Goal: Task Accomplishment & Management: Use online tool/utility

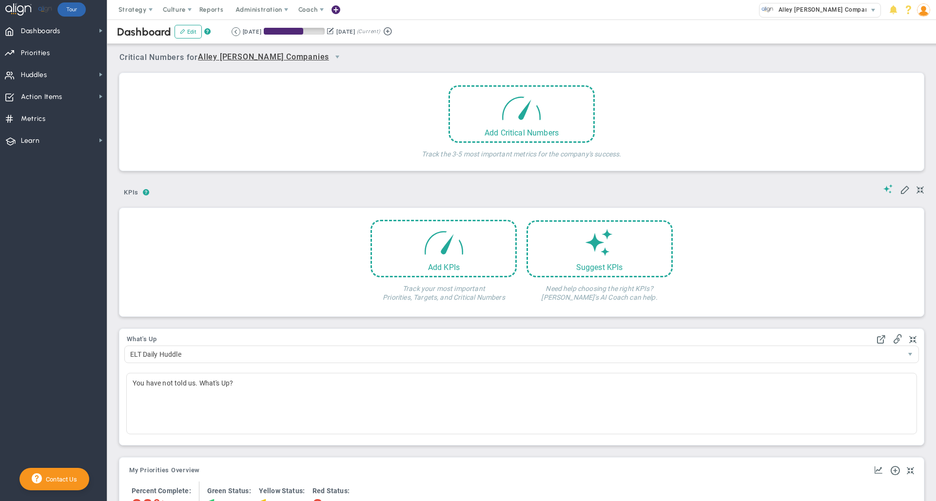
click at [600, 25] on div "Dashboard Edit ? Retrieving period... [DATE] [DATE] (Current)" at bounding box center [521, 31] width 848 height 24
click at [256, 10] on span "Administration" at bounding box center [258, 9] width 46 height 7
click at [530, 32] on div "Dashboard Edit ? Retrieving period... [DATE] [DATE] (Current)" at bounding box center [521, 31] width 848 height 24
click at [765, 48] on div "Critical Numbers for Alley [PERSON_NAME] Companies 0 Critical Numbers for Alley…" at bounding box center [521, 53] width 804 height 25
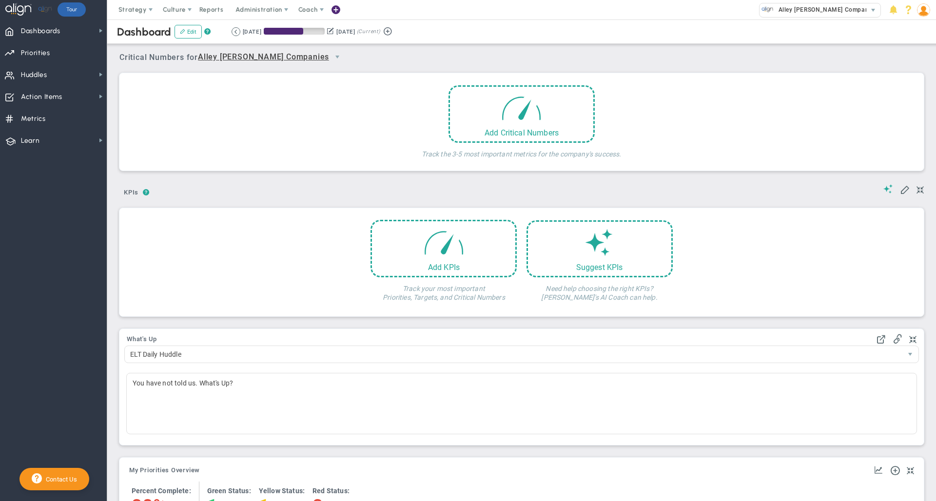
click at [465, 48] on div "Critical Numbers for Alley [PERSON_NAME] Companies 0 Critical Numbers for Alley…" at bounding box center [521, 53] width 804 height 25
click at [502, 31] on div "Dashboard Edit ? Retrieving period... [DATE] [DATE] (Current)" at bounding box center [521, 31] width 848 height 24
click at [267, 21] on div "Dashboard Edit ? Retrieving period... [DATE] [DATE] (Current)" at bounding box center [521, 31] width 848 height 24
click at [257, 10] on span "Administration" at bounding box center [258, 9] width 46 height 7
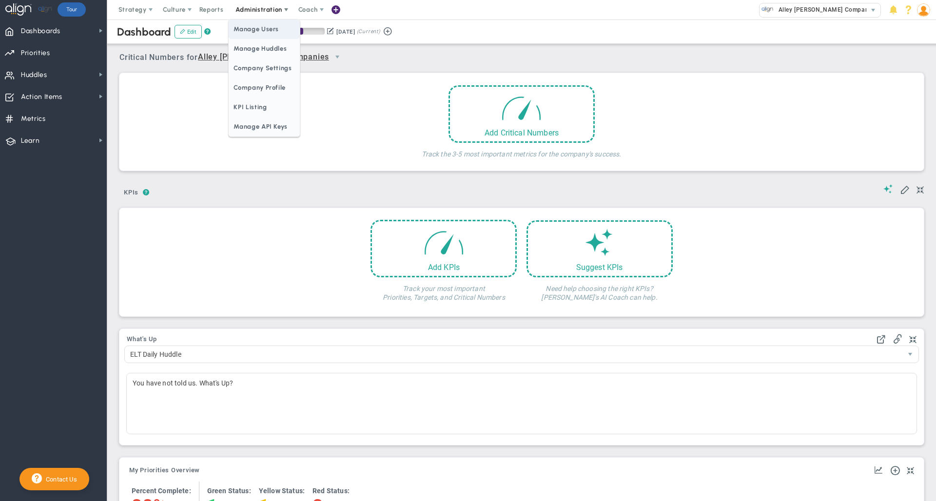
click at [267, 33] on span "Manage Users" at bounding box center [264, 28] width 71 height 19
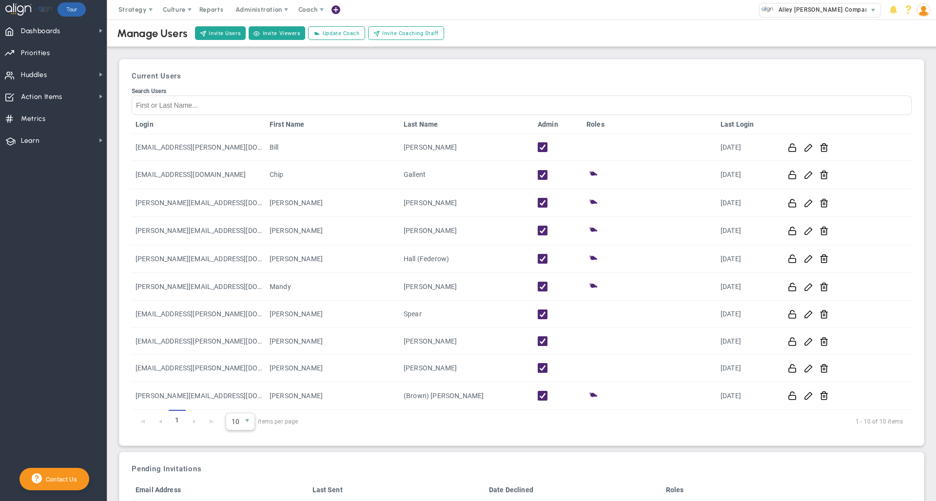
click at [236, 426] on span "10" at bounding box center [233, 421] width 14 height 17
click at [238, 363] on li "20" at bounding box center [240, 366] width 28 height 20
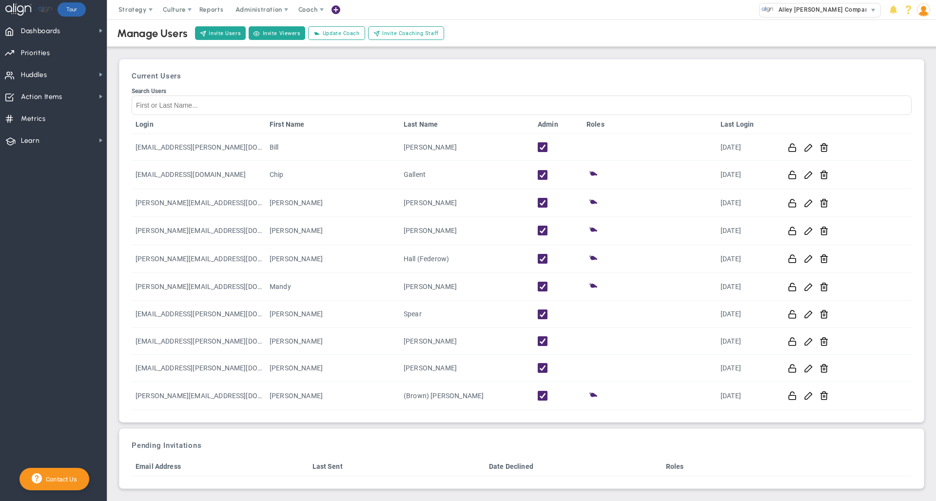
click at [572, 72] on h3 "Current Users" at bounding box center [522, 76] width 780 height 9
click at [486, 61] on div "Current Users Search Users Login First Name Last Name Admin Roles Last Login [E…" at bounding box center [521, 240] width 805 height 363
click at [506, 62] on div "Current Users Search Users Login First Name Last Name Admin Roles Last Login [E…" at bounding box center [521, 240] width 805 height 363
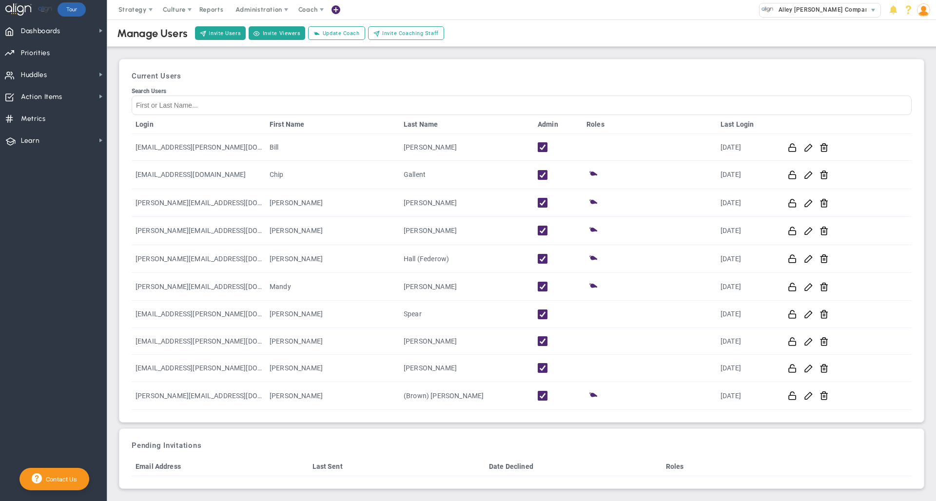
click at [510, 48] on div "Manage Users Invite Users Invite Viewers Add Coach Update Coach Invite Coaching…" at bounding box center [521, 253] width 809 height 472
click at [510, 52] on div "Manage Users Invite Users Invite Viewers Add Coach Update Coach Invite Coaching…" at bounding box center [521, 253] width 809 height 472
click at [510, 81] on div "Current Users Search Users Login First Name Last Name Admin Roles Last Login [E…" at bounding box center [521, 240] width 794 height 353
click at [545, 82] on div "Current Users Search Users Login First Name Last Name Admin Roles Last Login [E…" at bounding box center [521, 240] width 794 height 353
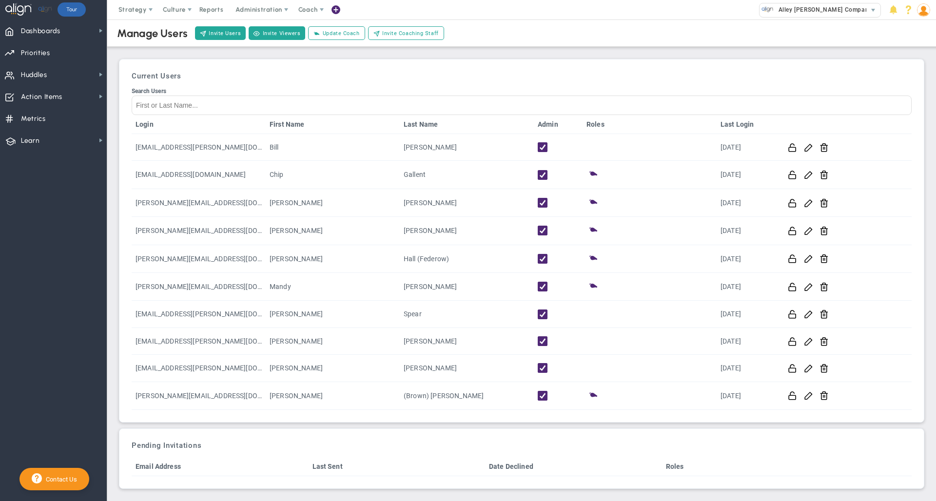
click at [545, 82] on div "Current Users Search Users Login First Name Last Name Admin Roles Last Login [E…" at bounding box center [521, 240] width 794 height 353
click at [532, 82] on div "Current Users Search Users Login First Name Last Name Admin Roles Last Login [E…" at bounding box center [521, 240] width 794 height 353
click at [540, 79] on h3 "Current Users" at bounding box center [522, 76] width 780 height 9
click at [364, 85] on div "Current Users Search Users Login First Name Last Name Admin Roles Last Login [E…" at bounding box center [521, 240] width 794 height 353
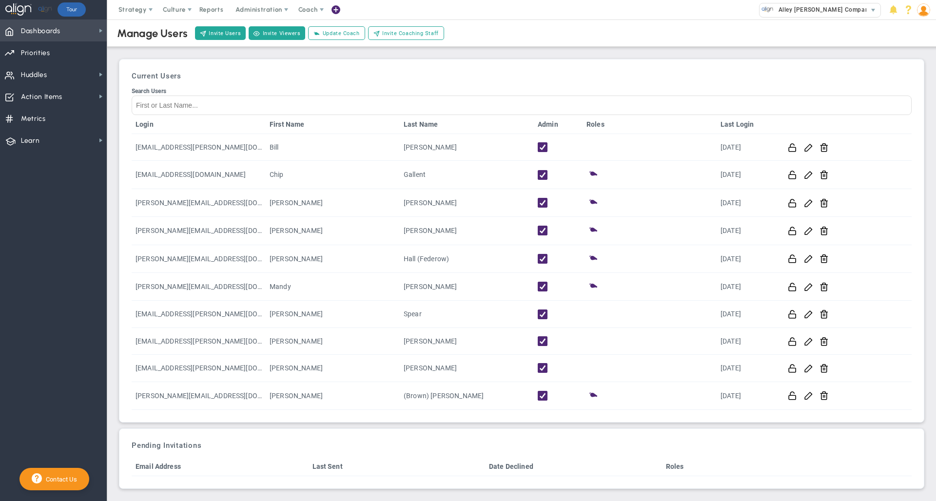
click at [46, 29] on span "Dashboards" at bounding box center [40, 31] width 39 height 20
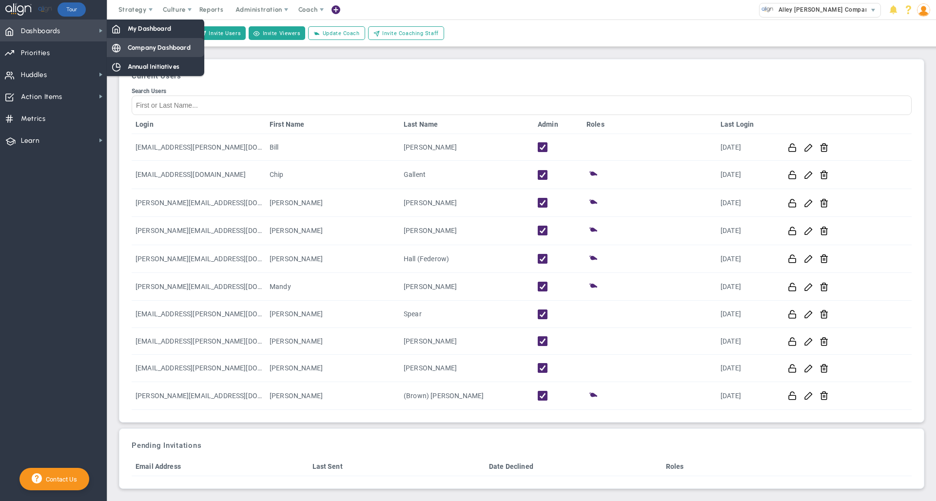
click at [147, 47] on span "Company Dashboard" at bounding box center [159, 47] width 63 height 9
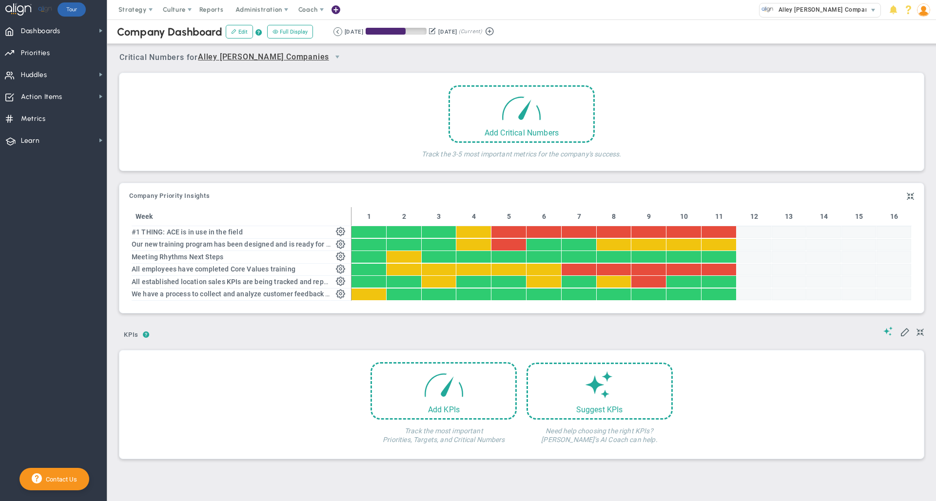
click at [724, 55] on div "Critical Numbers for Alley [PERSON_NAME] Companies 0 Critical Numbers for Alley…" at bounding box center [521, 53] width 804 height 25
click at [657, 36] on div "Company Dashboard Edit ? Full Display Retrieving period... [DATE] [DATE] (Curre…" at bounding box center [521, 31] width 848 height 24
click at [603, 27] on div "Company Dashboard Edit ? Full Display Retrieving period... [DATE] [DATE] (Curre…" at bounding box center [521, 31] width 848 height 24
click at [349, 111] on div "Add Critical Numbers Track the 3-5 most important metrics for the company's suc…" at bounding box center [521, 124] width 789 height 78
click at [396, 78] on div "Your team doesn't have any Critical Numbers entered for this period. Critical N…" at bounding box center [521, 121] width 804 height 97
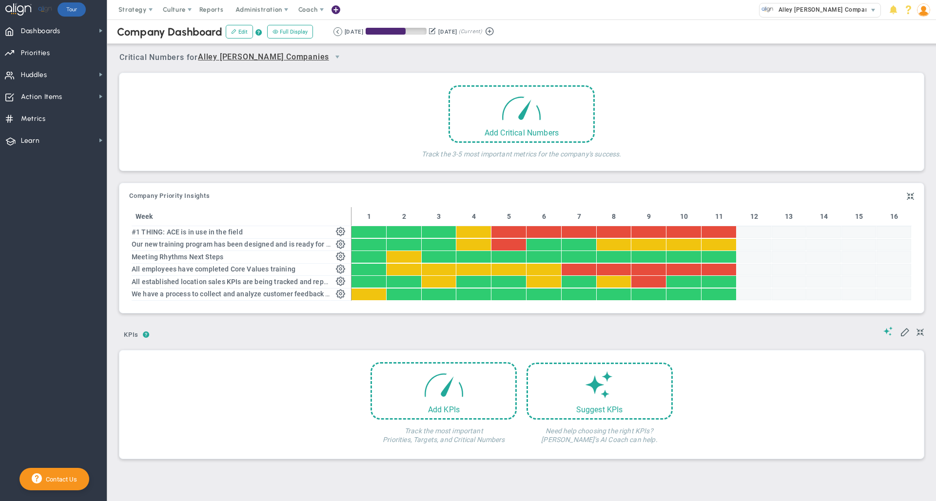
click at [210, 109] on div "Add Critical Numbers Track the 3-5 most important metrics for the company's suc…" at bounding box center [521, 124] width 789 height 78
click at [56, 260] on nav "Dashboards Dashboards My Dashboard Company Dashboard" at bounding box center [53, 259] width 107 height 481
click at [43, 201] on nav "Dashboards Dashboards My Dashboard Company Dashboard" at bounding box center [53, 259] width 107 height 481
click at [132, 8] on span "Strategy" at bounding box center [132, 9] width 28 height 7
click at [44, 122] on span "Metrics" at bounding box center [33, 119] width 25 height 20
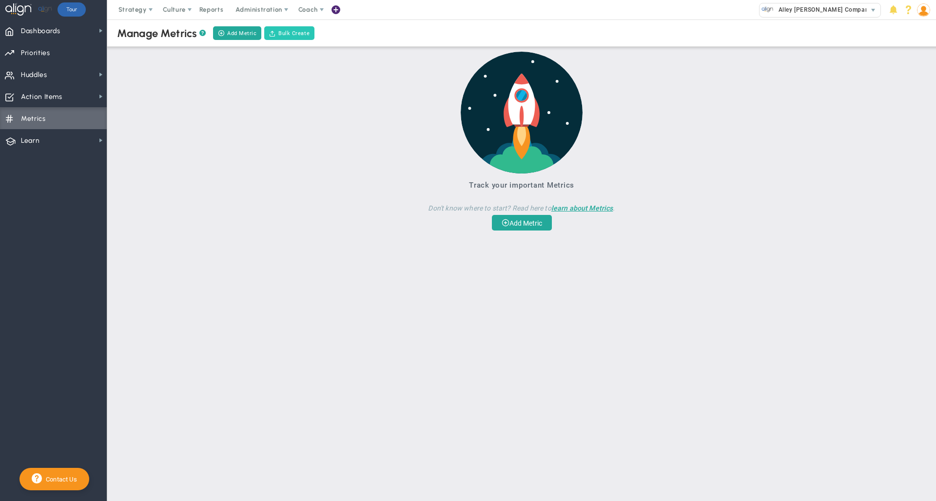
click at [293, 32] on button "Bulk Create" at bounding box center [289, 33] width 50 height 14
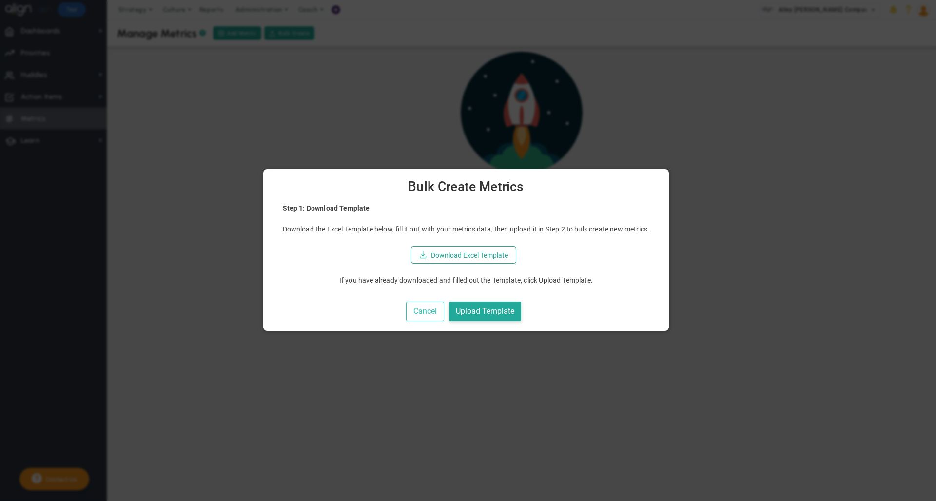
click at [423, 314] on button "Cancel" at bounding box center [425, 312] width 38 height 20
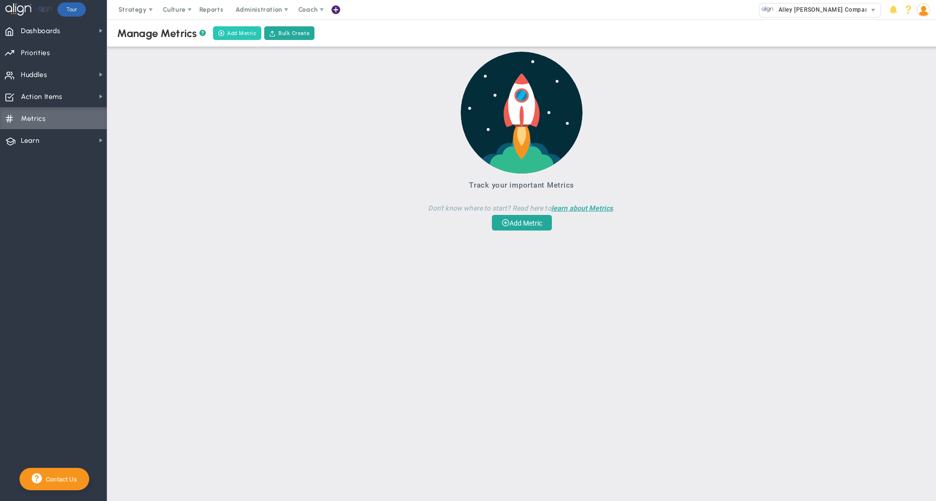
click at [246, 31] on button "Add Metric" at bounding box center [237, 33] width 48 height 14
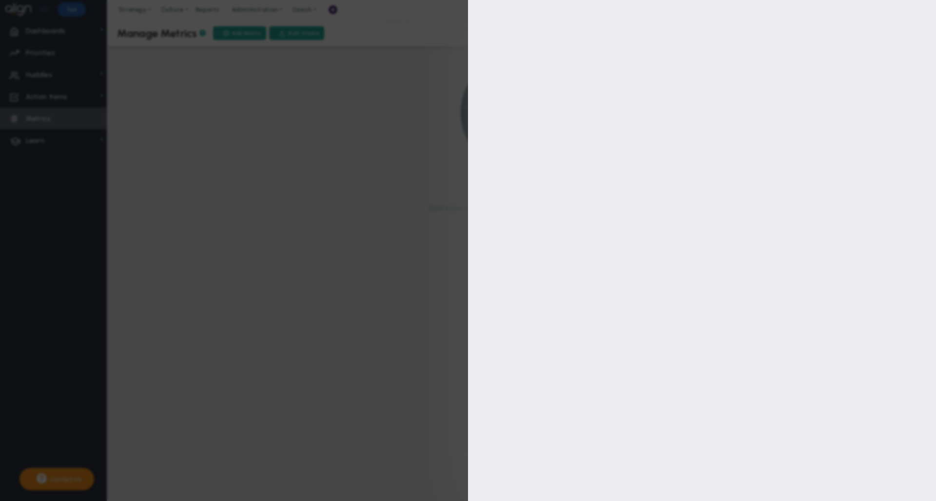
type input "[PERSON_NAME]"
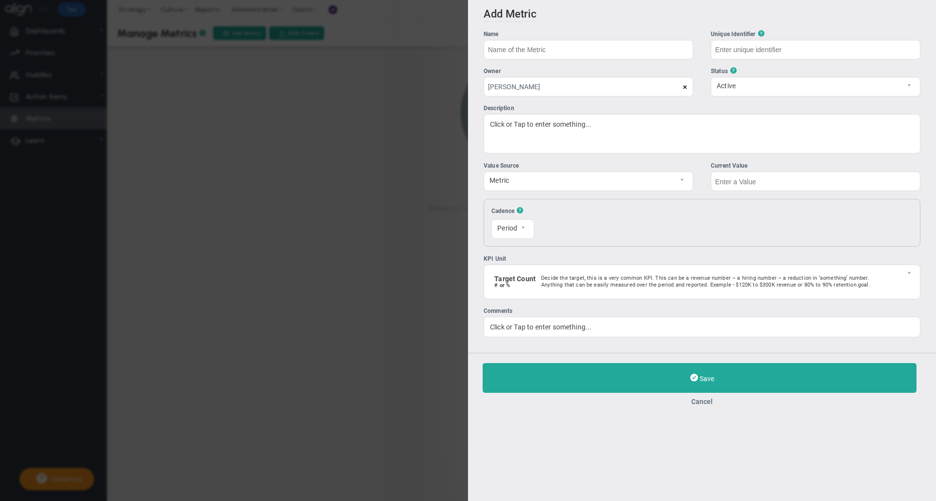
click at [570, 53] on input "text" at bounding box center [588, 49] width 210 height 19
click at [701, 403] on button "Cancel" at bounding box center [701, 402] width 439 height 8
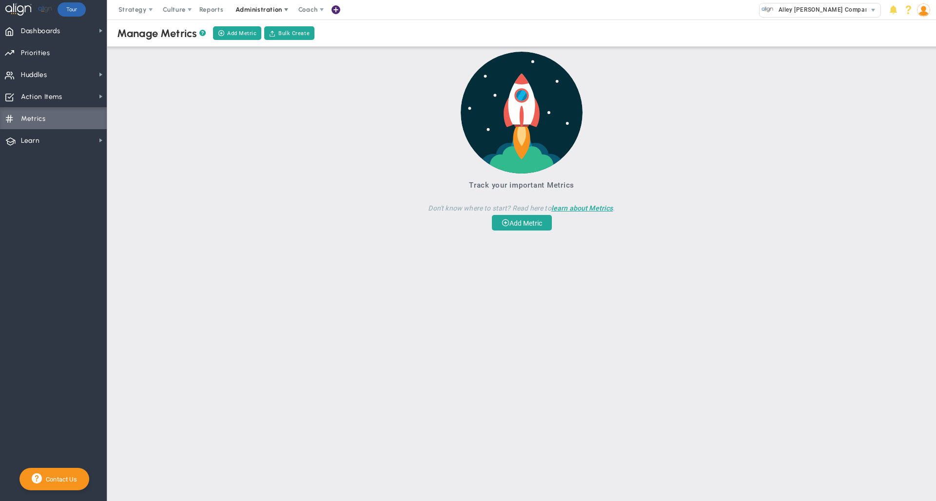
click at [259, 9] on span "Administration" at bounding box center [258, 9] width 46 height 7
click at [429, 162] on div at bounding box center [521, 113] width 243 height 122
click at [247, 9] on span "Administration" at bounding box center [258, 9] width 46 height 7
click at [255, 128] on span "Manage API Keys" at bounding box center [264, 126] width 71 height 19
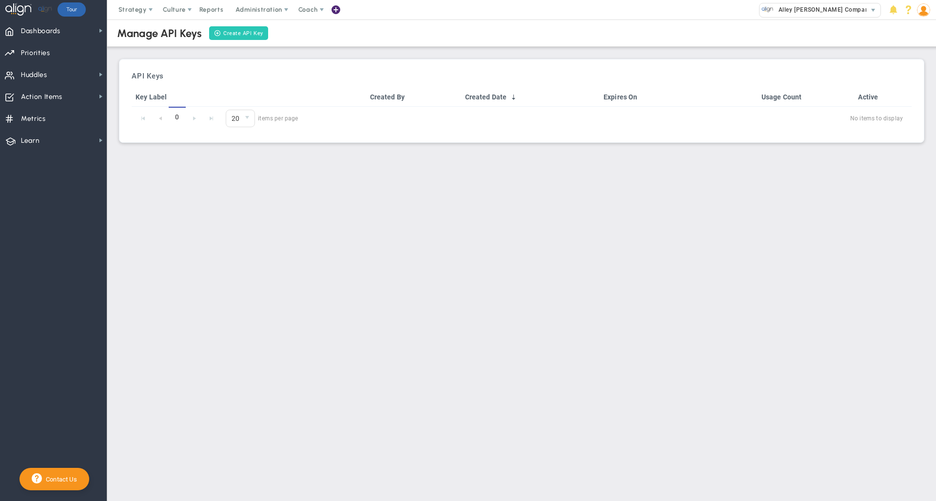
click at [238, 33] on link "Create API Key" at bounding box center [238, 33] width 58 height 14
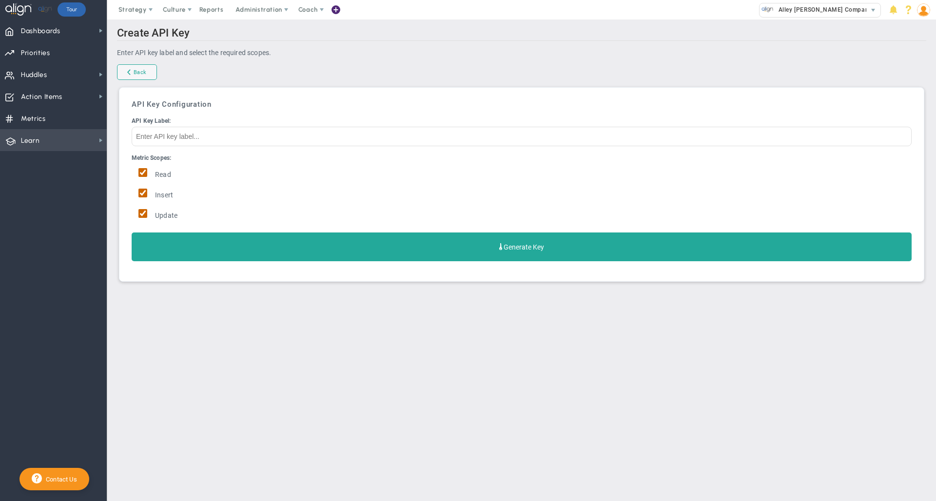
click at [53, 142] on span "Learn Learn" at bounding box center [53, 140] width 107 height 22
click at [147, 157] on span "Align Academy" at bounding box center [150, 157] width 45 height 9
